Goal: Information Seeking & Learning: Learn about a topic

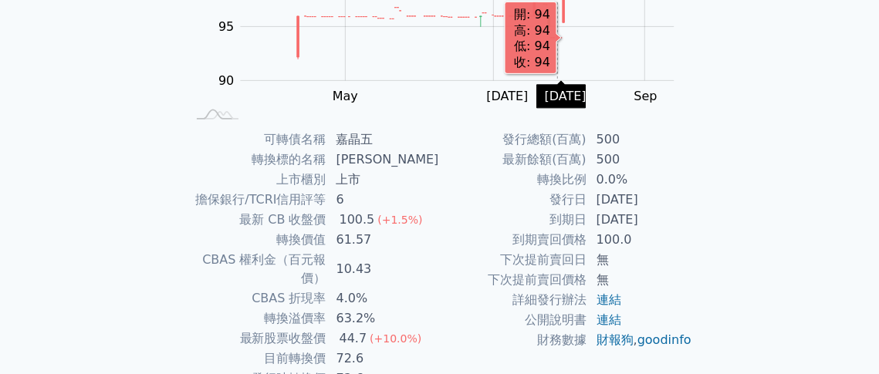
scroll to position [109, 0]
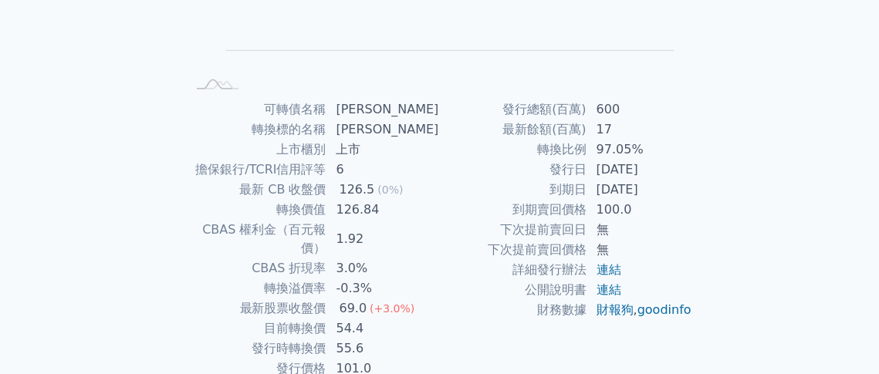
scroll to position [309, 0]
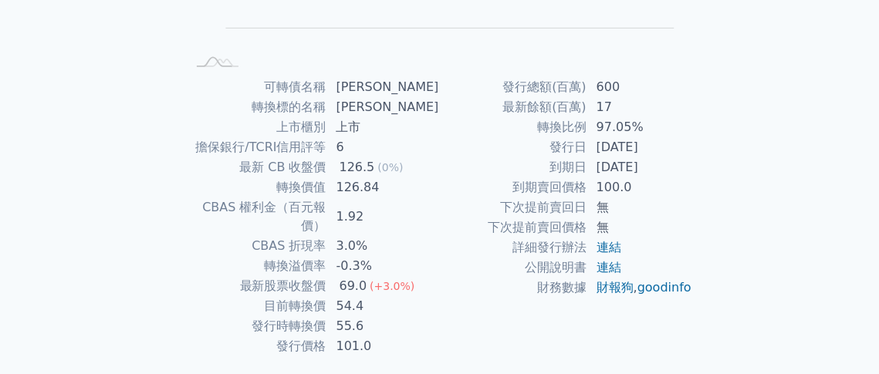
drag, startPoint x: 666, startPoint y: 164, endPoint x: 552, endPoint y: 145, distance: 115.7
click at [552, 145] on tbody "發行總額(百萬) 600 最新餘額(百萬) 17 轉換比例 97.05% 發行日 2019-10-31 到期日 2022-10-31 到期賣回價格 100.0…" at bounding box center [566, 187] width 253 height 221
copy tbody "發行日 2019-10-31 到期日 2022-10-31"
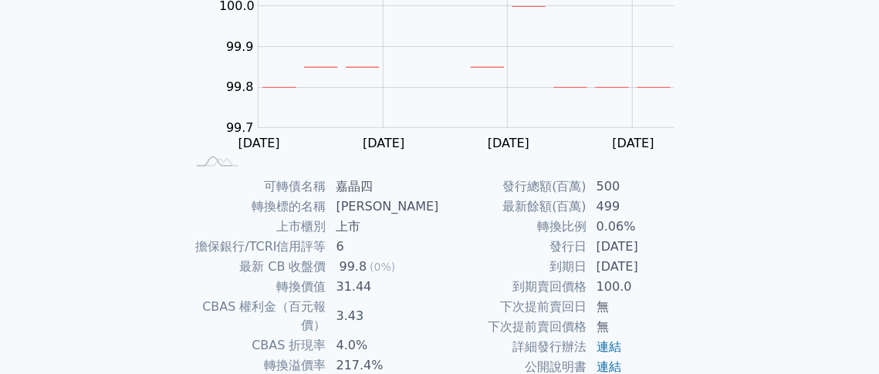
scroll to position [309, 0]
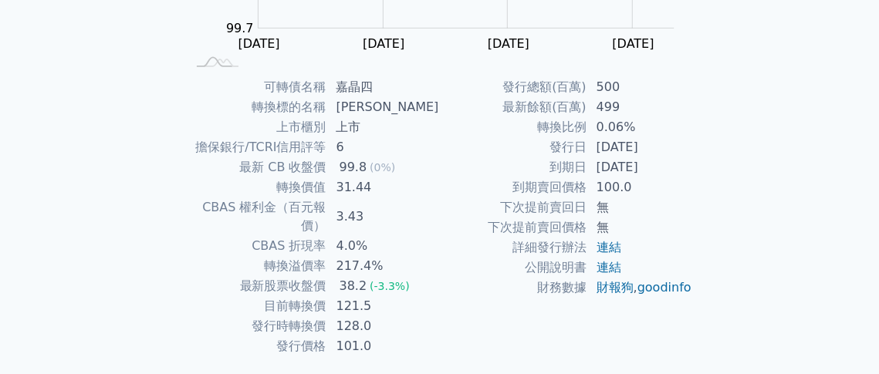
drag, startPoint x: 675, startPoint y: 171, endPoint x: 521, endPoint y: 154, distance: 155.3
click at [521, 154] on tbody "發行總額(百萬) 500 最新餘額(百萬) 499 轉換比例 0.06% 發行日 2022-03-29 到期日 2025-03-29 到期賣回價格 100.0…" at bounding box center [566, 187] width 253 height 221
copy tbody "發行日 2022-03-29 到期日 2025-03-29"
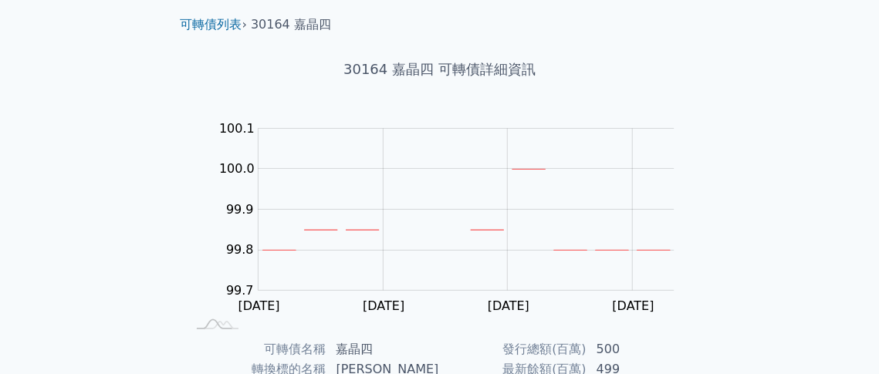
scroll to position [0, 0]
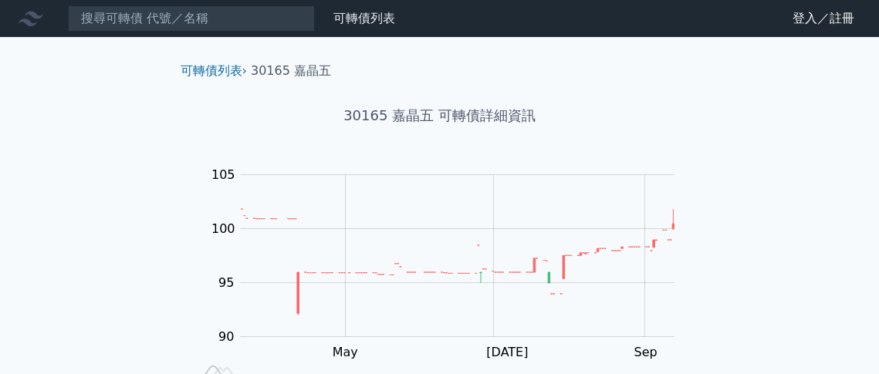
scroll to position [231, 0]
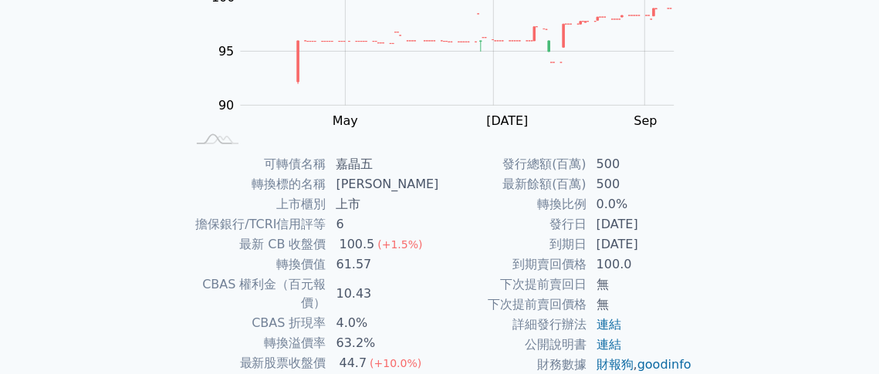
drag, startPoint x: 663, startPoint y: 239, endPoint x: 473, endPoint y: 144, distance: 212.9
click at [545, 220] on tbody "發行總額(百萬) 500 最新餘額(百萬) 500 轉換比例 0.0% 發行日 2024-07-26 到期日 2027-07-26 到期賣回價格 100.0 …" at bounding box center [566, 264] width 253 height 221
drag, startPoint x: 271, startPoint y: 286, endPoint x: 397, endPoint y: 287, distance: 126.5
click at [397, 287] on tr "CBAS 權利金（百元報價） 10.43" at bounding box center [313, 294] width 253 height 39
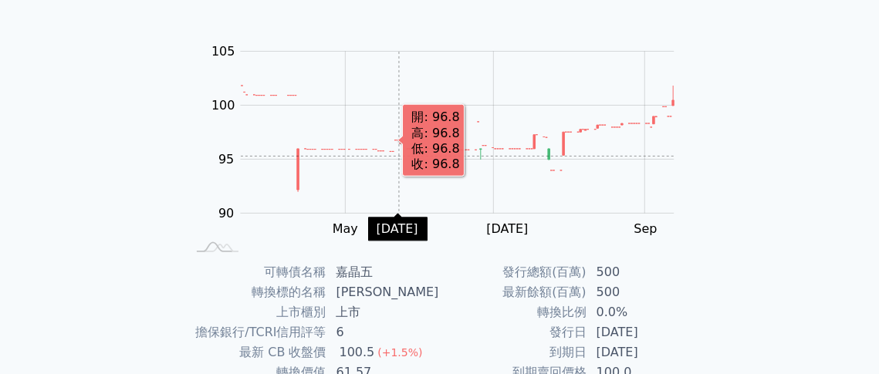
scroll to position [154, 0]
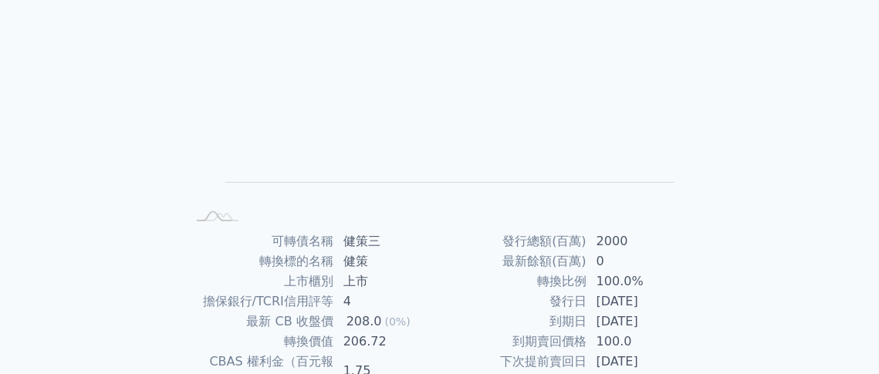
scroll to position [154, 0]
drag, startPoint x: 667, startPoint y: 318, endPoint x: 550, endPoint y: 295, distance: 118.6
click at [550, 295] on tbody "發行總額(百萬) 2000 最新餘額(百萬) 0 轉換比例 100.0% 發行日 [DATE] 到期日 [DATE] 到期賣回價格 100.0 下次提前賣回日…" at bounding box center [566, 341] width 253 height 221
copy tbody "發行日 [DATE] 到期日 [DATE]"
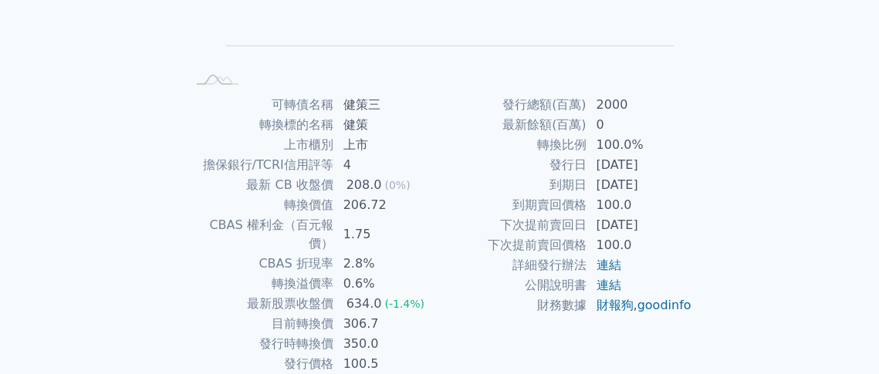
scroll to position [309, 0]
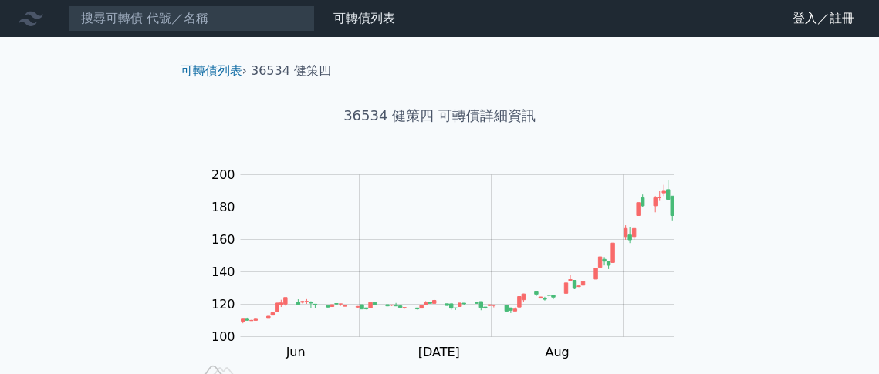
scroll to position [154, 0]
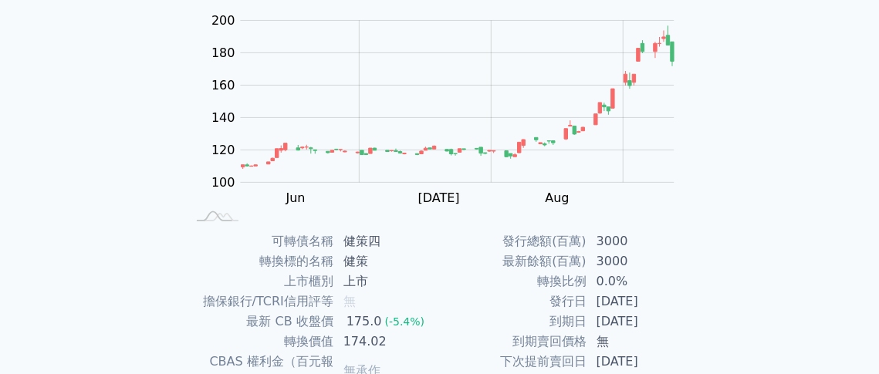
drag, startPoint x: 673, startPoint y: 317, endPoint x: 546, endPoint y: 299, distance: 127.8
click at [546, 299] on tbody "發行總額(百萬) 3000 最新餘額(百萬) 3000 轉換比例 0.0% 發行日 2025-06-03 到期日 2030-06-03 到期賣回價格 無 下次…" at bounding box center [566, 341] width 253 height 221
copy tbody "發行日 2025-06-03 到期日 2030-06-03"
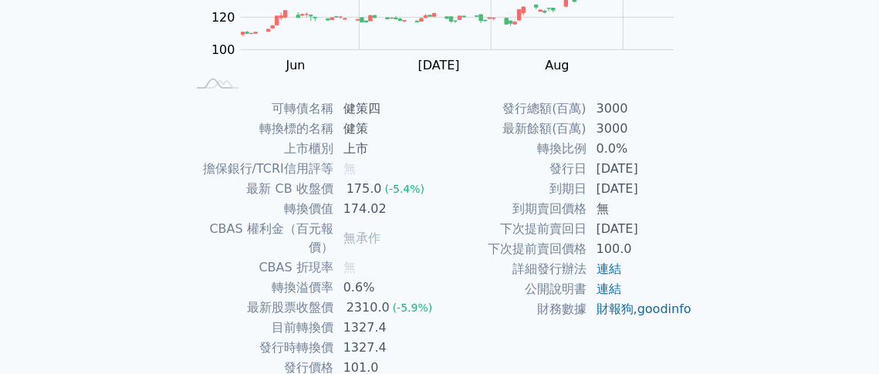
scroll to position [309, 0]
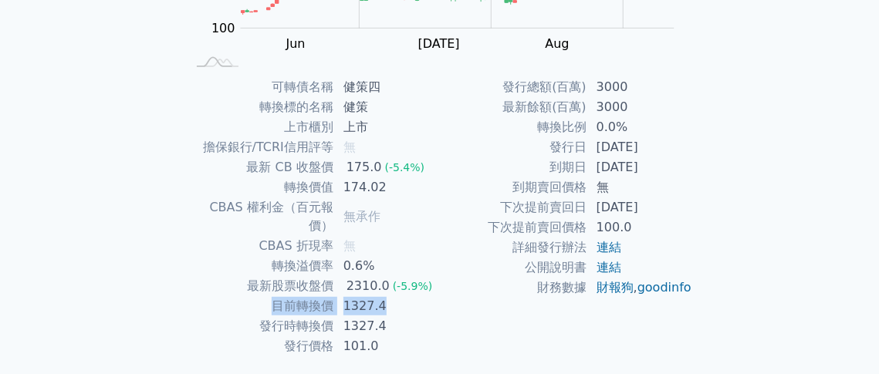
drag, startPoint x: 384, startPoint y: 288, endPoint x: 276, endPoint y: 292, distance: 108.1
click at [276, 296] on tr "目前轉換價 1327.4" at bounding box center [313, 306] width 253 height 20
copy tr "目前轉換價 1327.4"
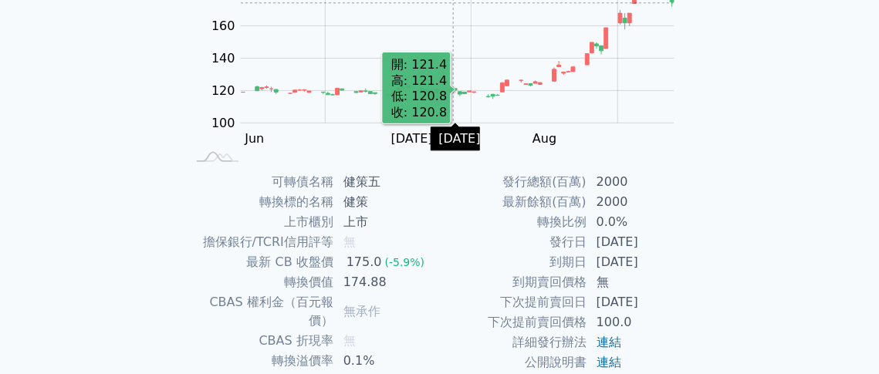
scroll to position [231, 0]
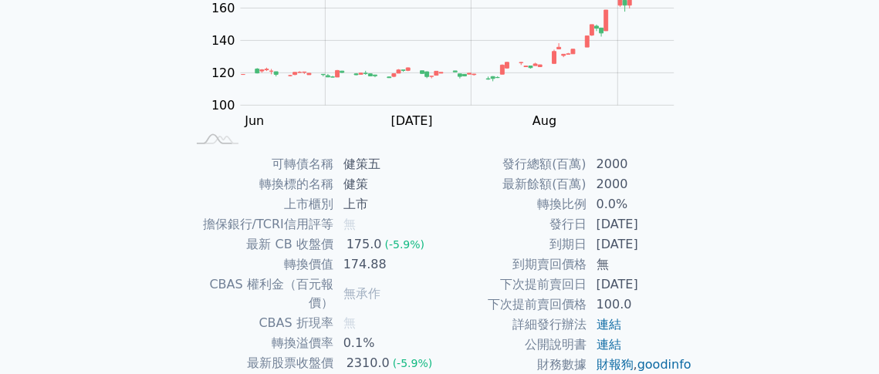
drag, startPoint x: 647, startPoint y: 246, endPoint x: 540, endPoint y: 228, distance: 108.7
click at [540, 228] on tbody "發行總額(百萬) 2000 最新餘額(百萬) 2000 轉換比例 0.0% 發行日 [DATE] 到期日 [DATE] 到期賣回價格 無 下次提前賣回日 [D…" at bounding box center [566, 264] width 253 height 221
copy tbody "發行日 [DATE] 到期日 [DATE]"
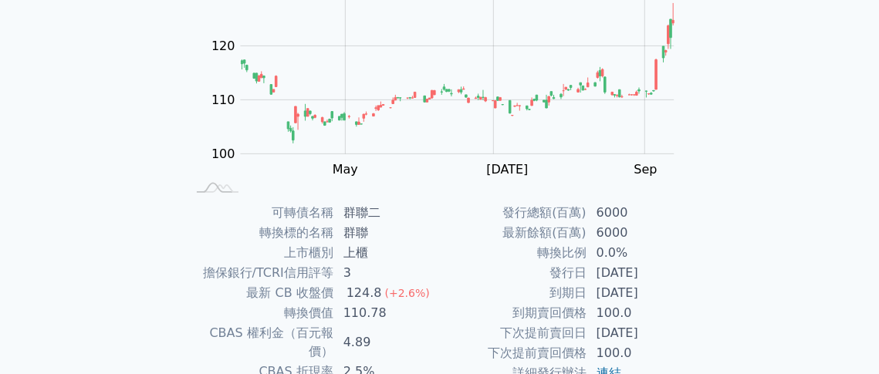
scroll to position [77, 0]
